Goal: Navigation & Orientation: Find specific page/section

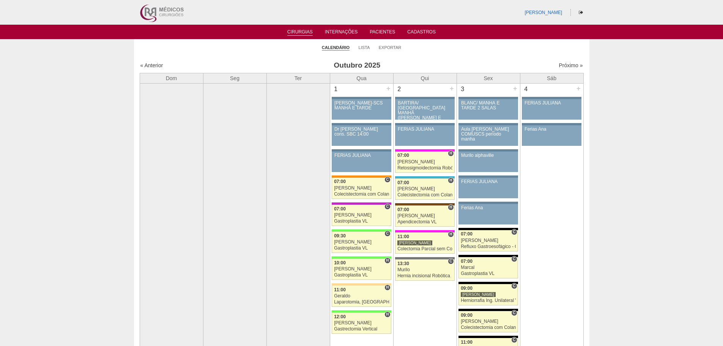
click at [550, 8] on div "[PERSON_NAME]" at bounding box center [362, 12] width 456 height 25
click at [550, 11] on link "[PERSON_NAME]" at bounding box center [544, 12] width 38 height 5
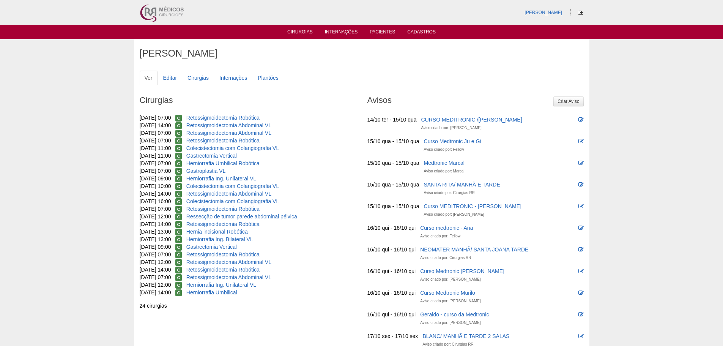
click at [578, 14] on link at bounding box center [581, 12] width 9 height 5
